Goal: Information Seeking & Learning: Learn about a topic

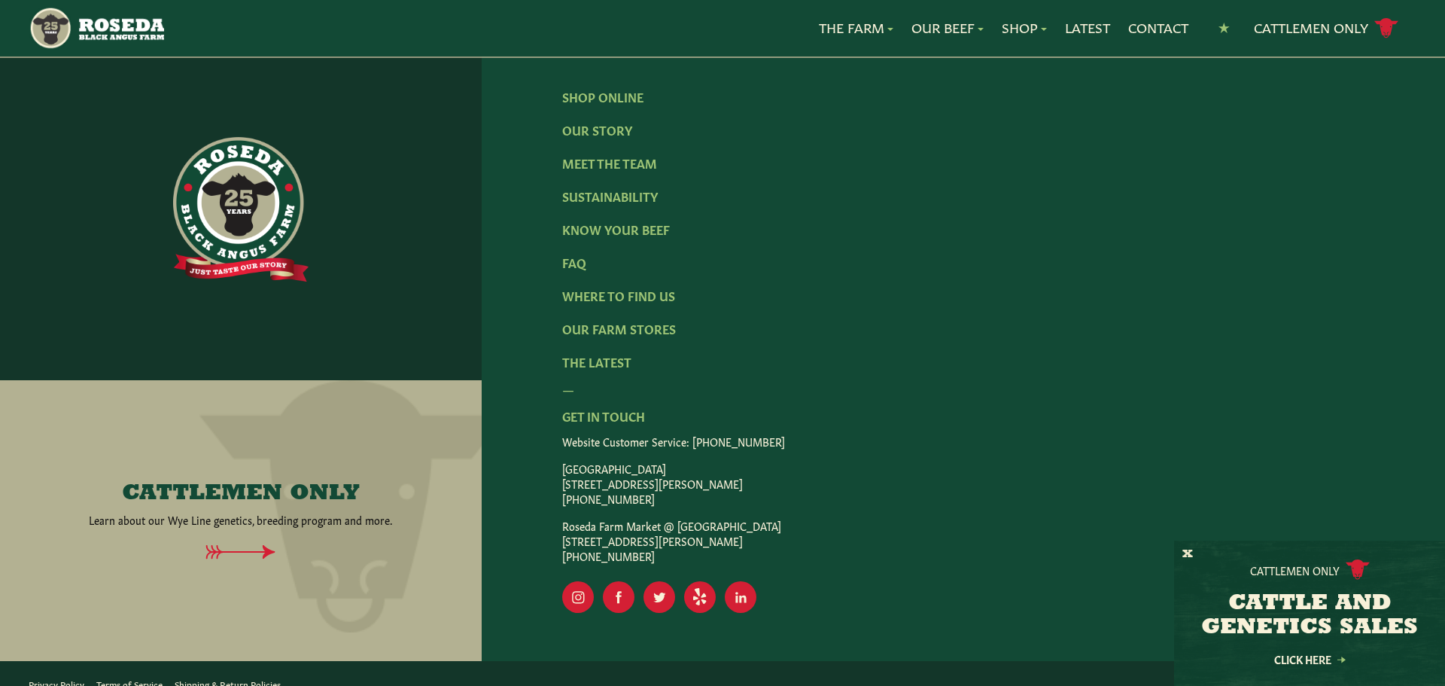
scroll to position [2471, 0]
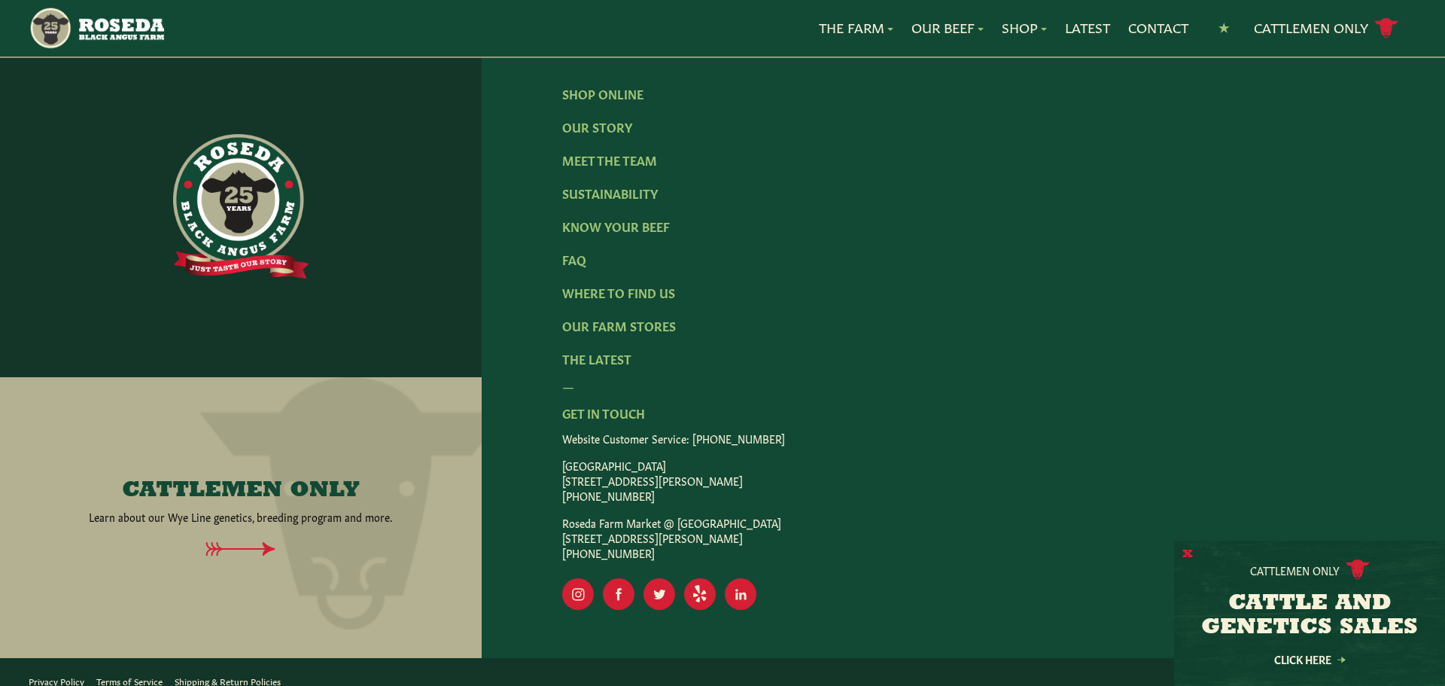
click at [1192, 552] on button "X" at bounding box center [1187, 554] width 11 height 16
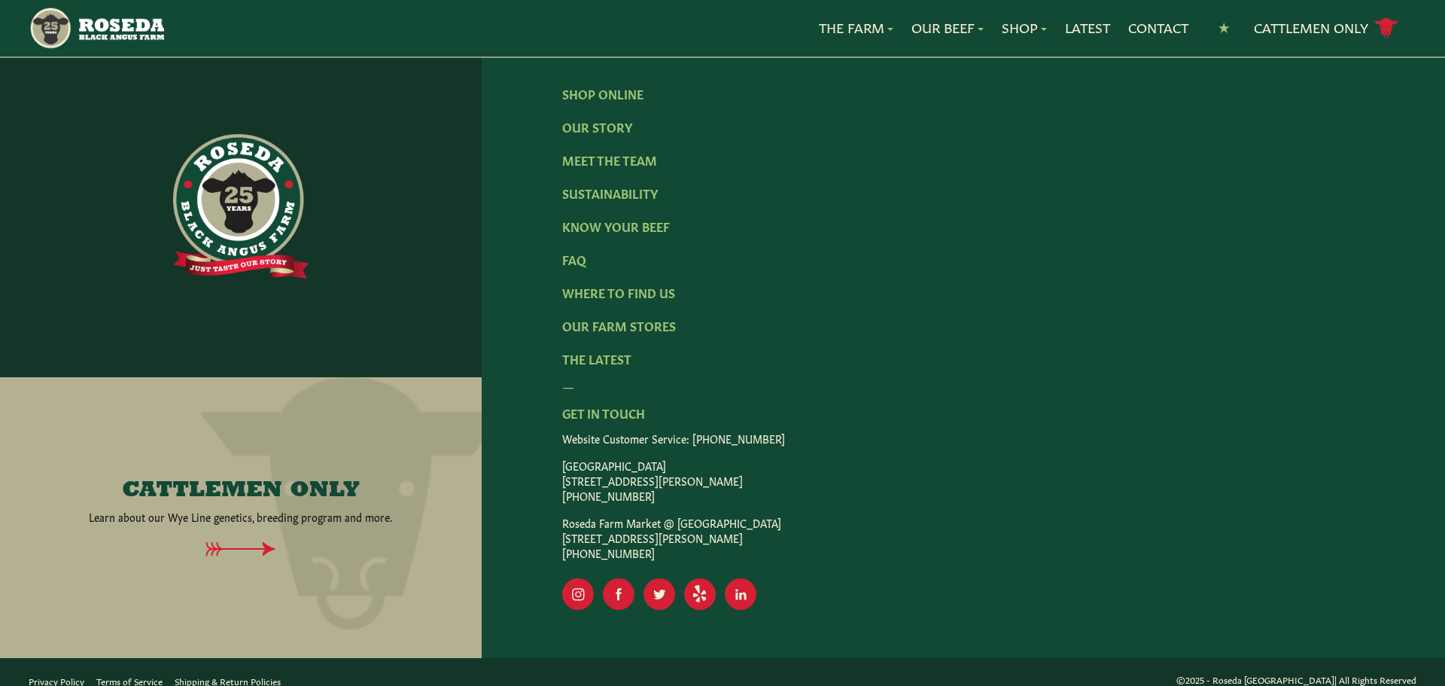
click at [154, 674] on link "Terms of Service" at bounding box center [129, 680] width 66 height 12
click at [69, 674] on link "Privacy Policy" at bounding box center [57, 680] width 56 height 12
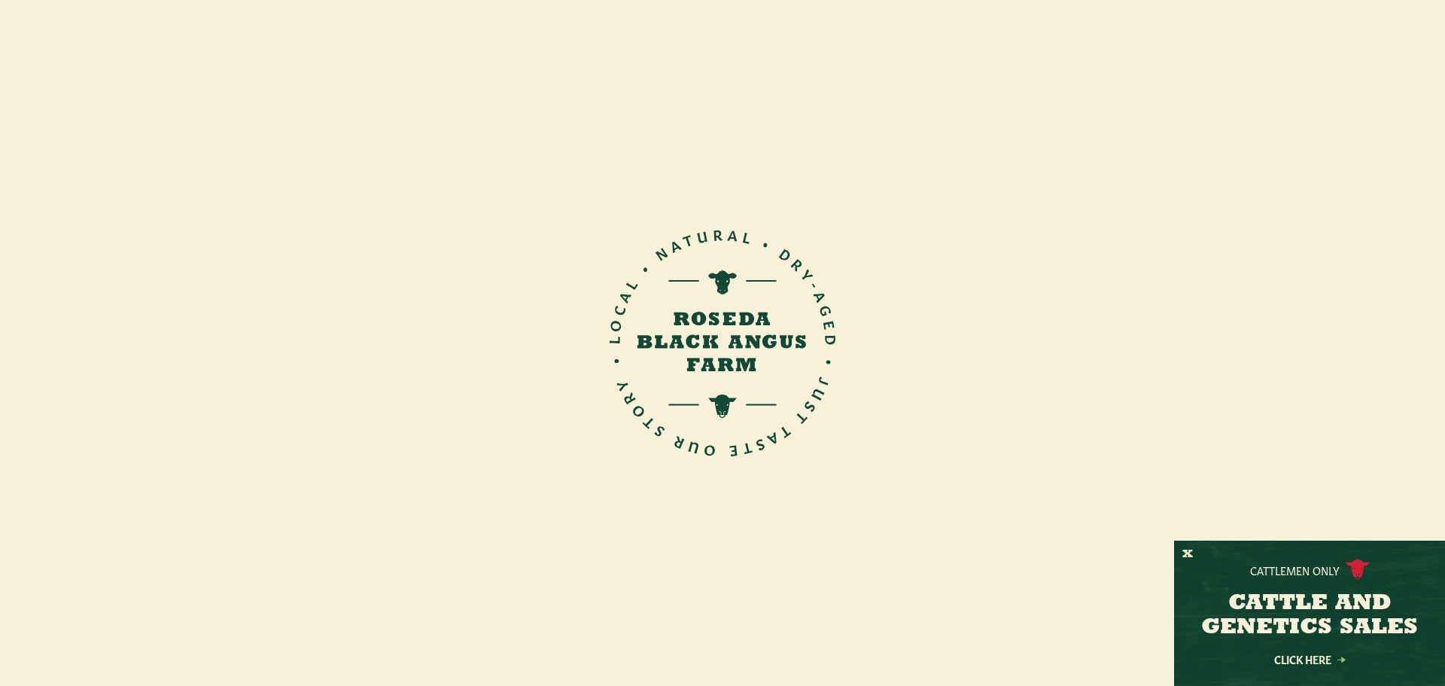
scroll to position [506, 0]
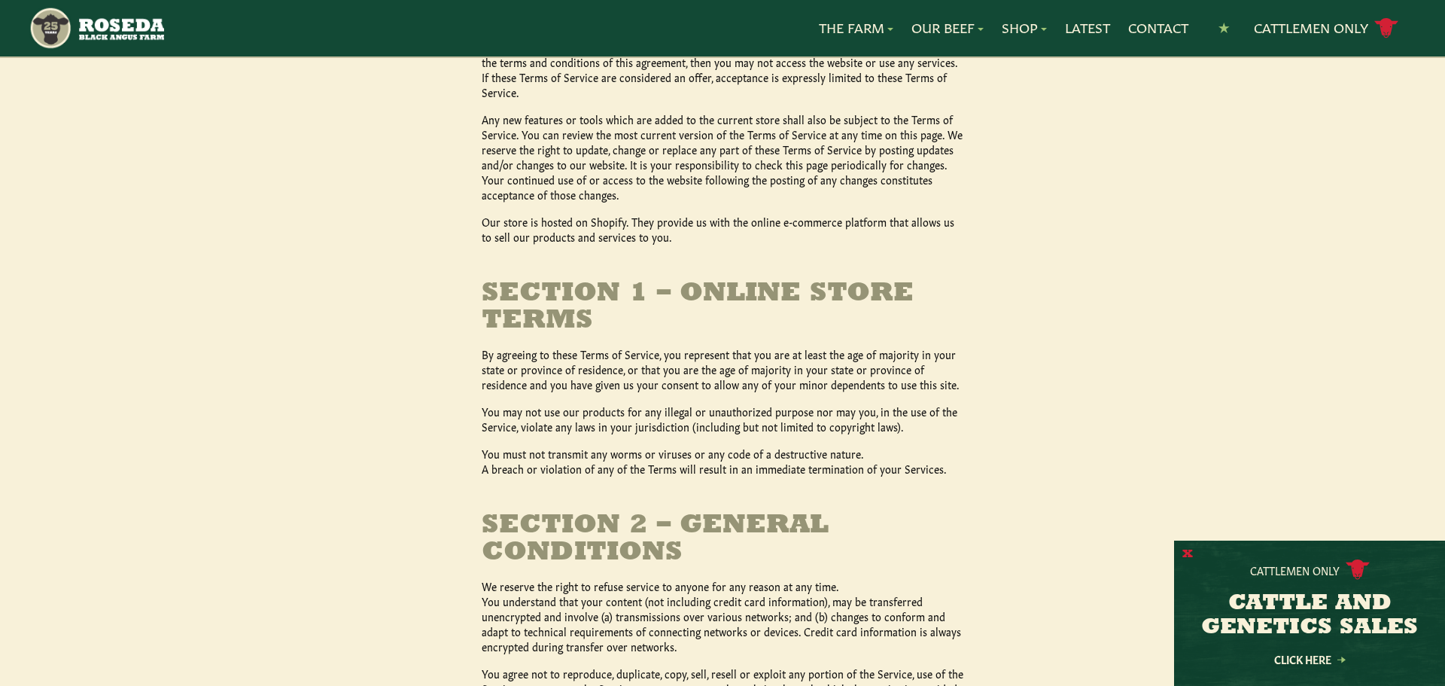
click at [1184, 553] on button "X" at bounding box center [1187, 554] width 11 height 16
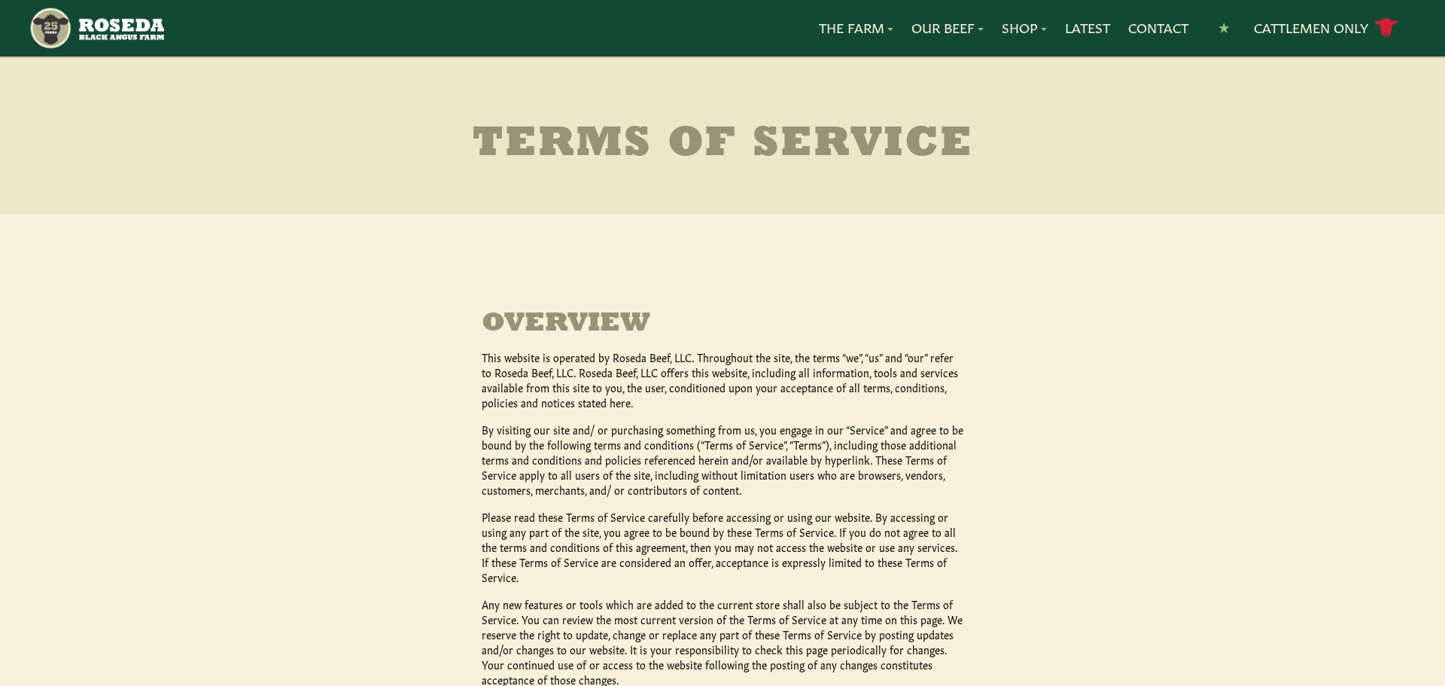
scroll to position [25, 0]
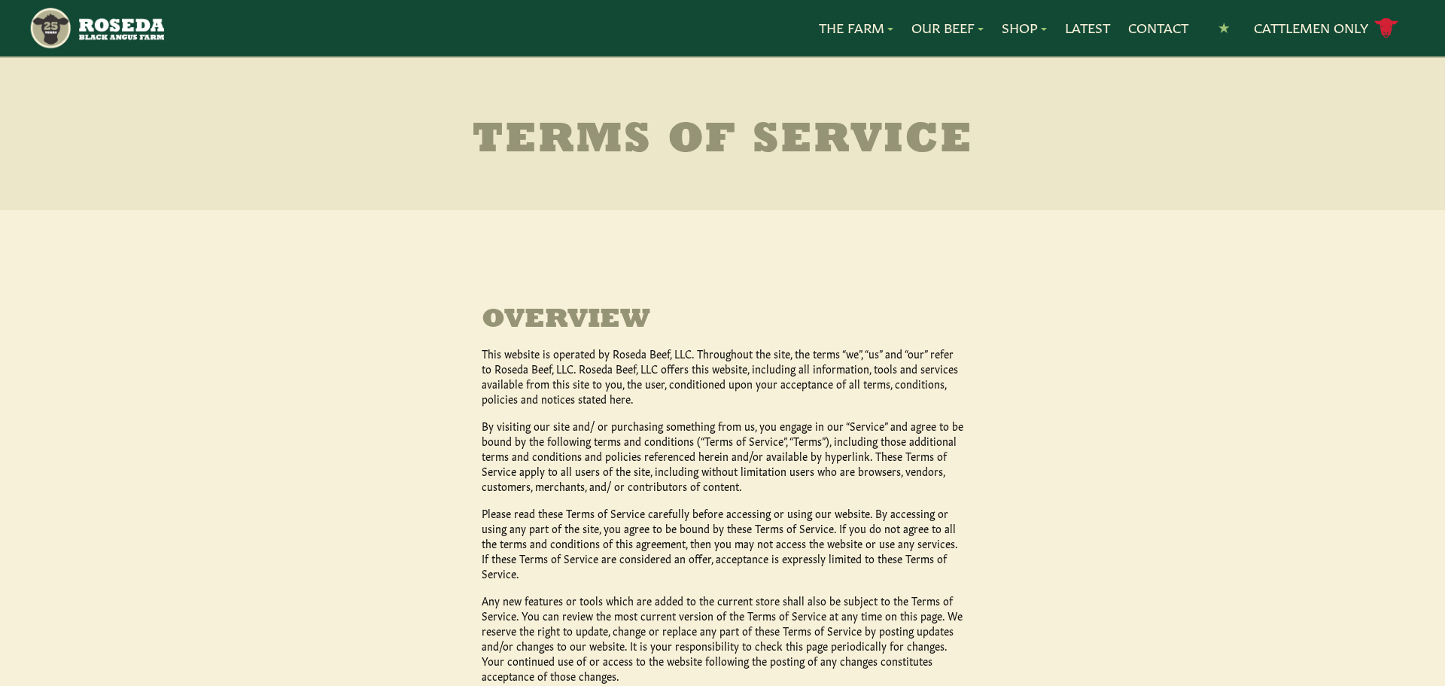
click at [629, 350] on p "This website is operated by Roseda Beef, LLC. Throughout the site, the terms “w…" at bounding box center [723, 375] width 482 height 60
click at [644, 352] on p "This website is operated by Roseda Beef, LLC. Throughout the site, the terms “w…" at bounding box center [723, 375] width 482 height 60
click at [652, 351] on p "This website is operated by Roseda Beef, LLC. Throughout the site, the terms “w…" at bounding box center [723, 375] width 482 height 60
copy p "Roseda Beef"
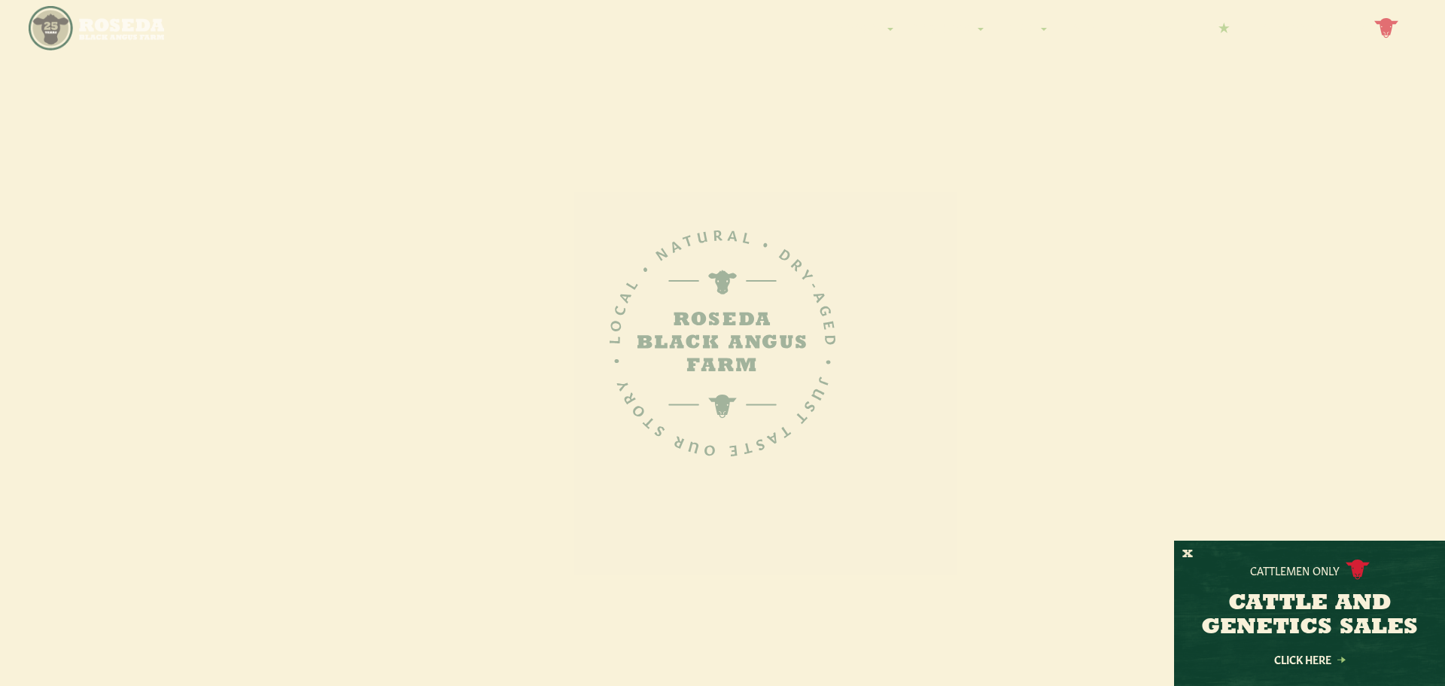
scroll to position [677, 0]
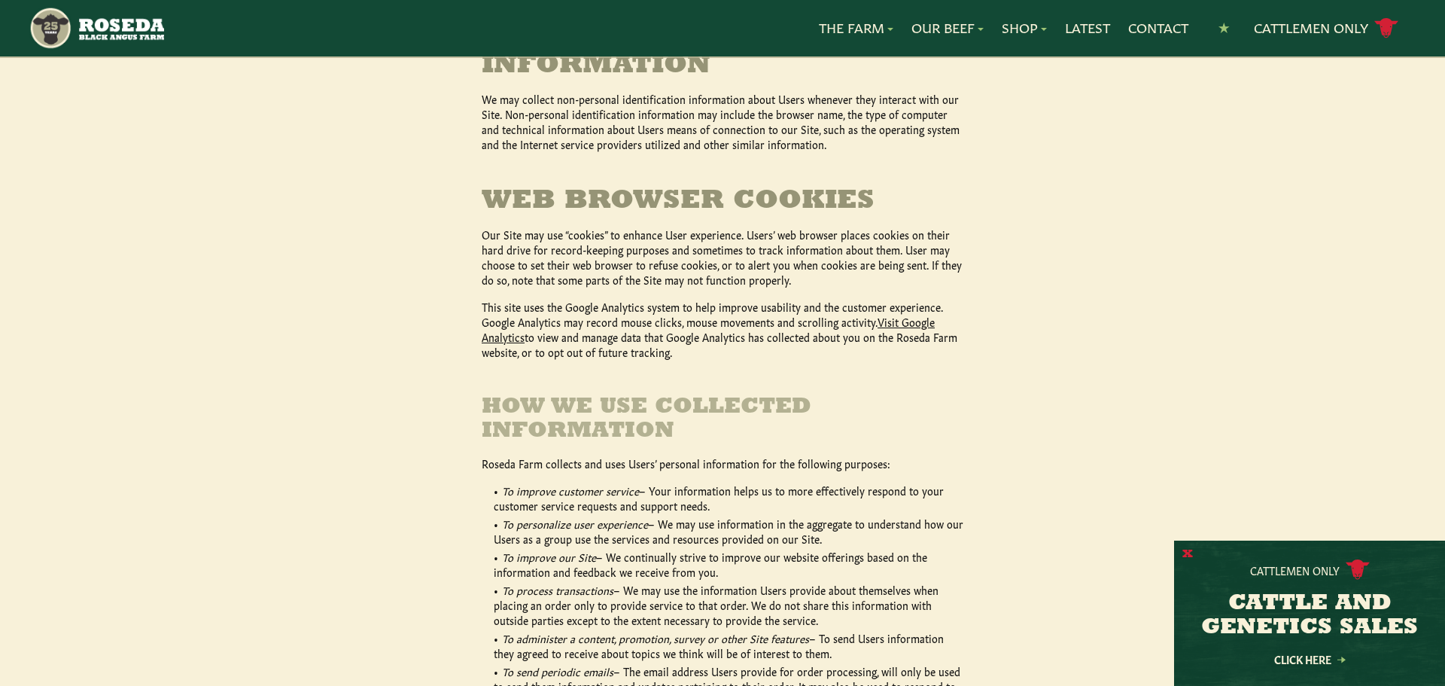
click at [1188, 561] on button "X" at bounding box center [1187, 554] width 11 height 16
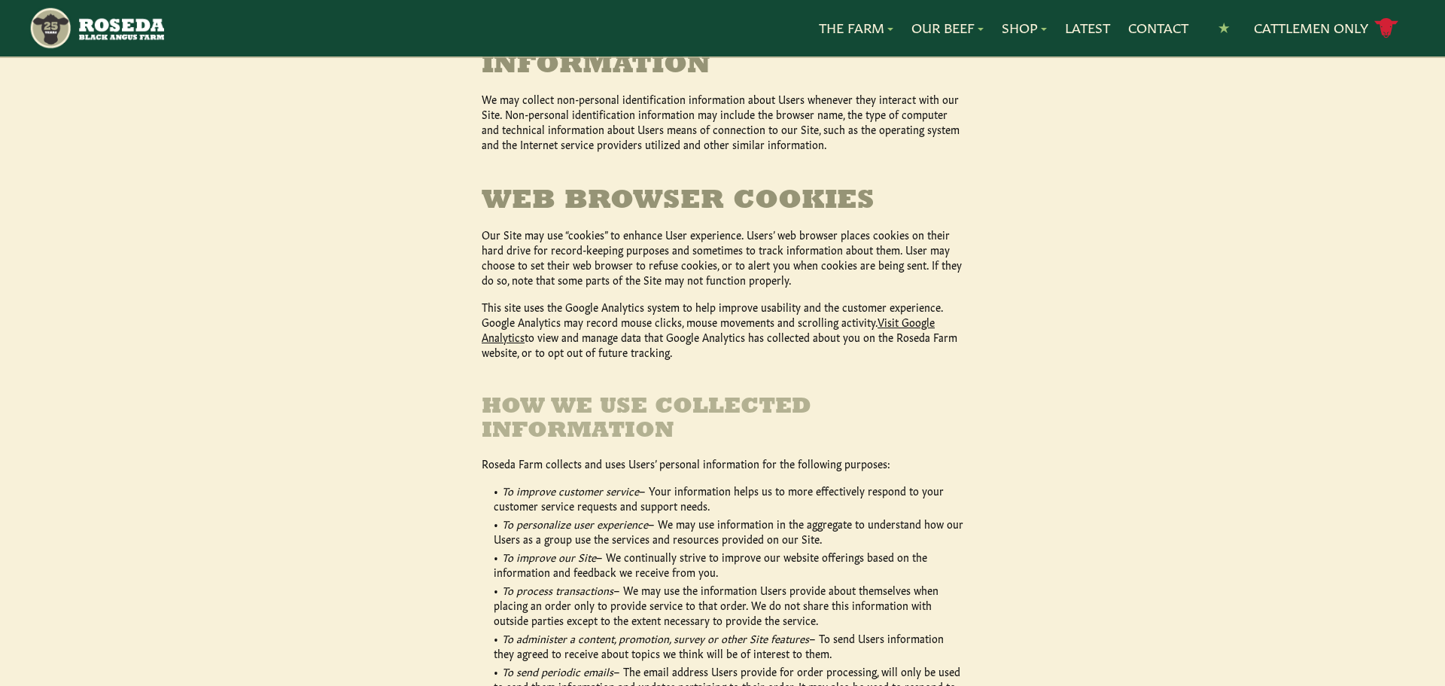
scroll to position [26, 0]
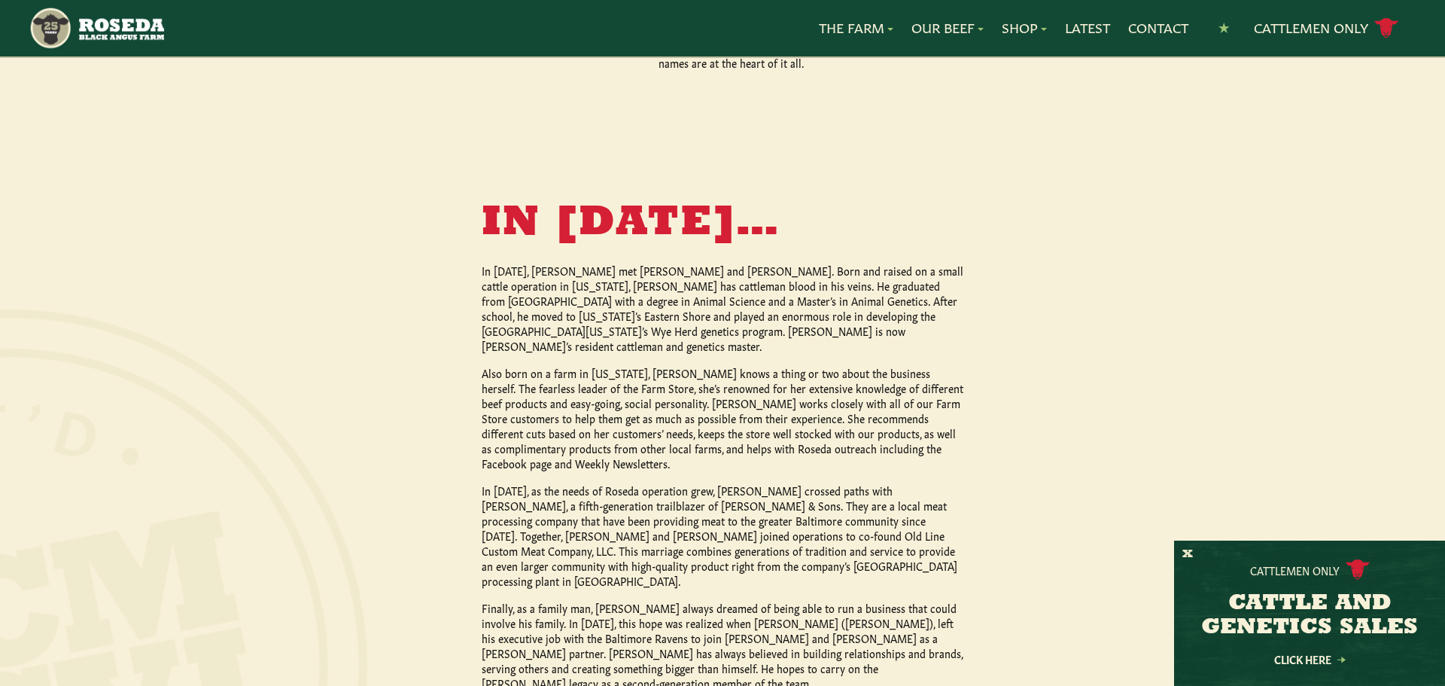
scroll to position [1203, 0]
